Goal: Share content: Share content

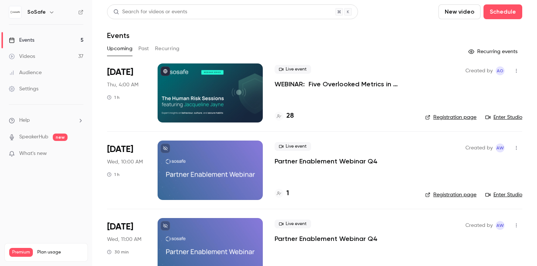
click at [146, 49] on button "Past" at bounding box center [143, 49] width 11 height 12
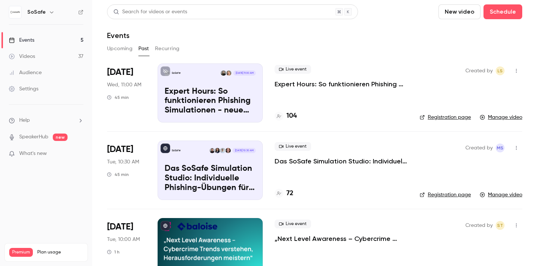
click at [504, 118] on link "Manage video" at bounding box center [501, 117] width 42 height 7
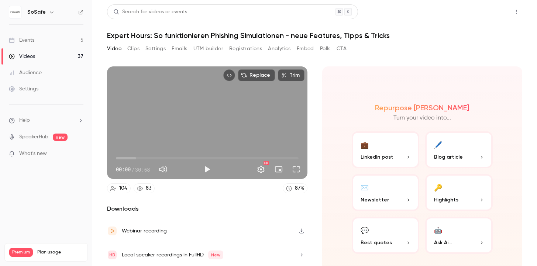
click at [485, 13] on button "Share" at bounding box center [489, 11] width 29 height 15
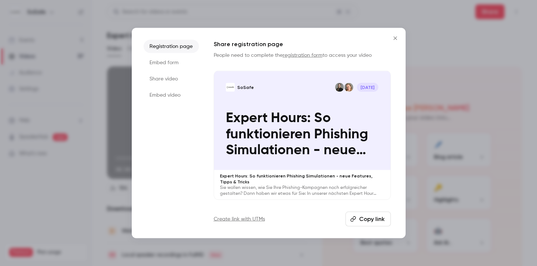
click at [180, 76] on li "Share video" at bounding box center [171, 78] width 55 height 13
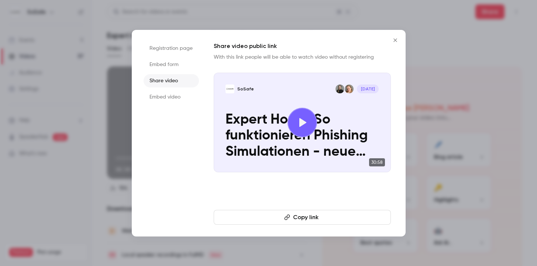
click at [311, 211] on button "Copy link" at bounding box center [302, 217] width 177 height 15
